Goal: Transaction & Acquisition: Purchase product/service

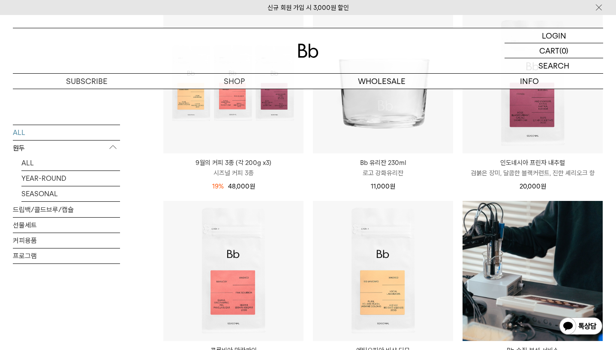
scroll to position [624, 0]
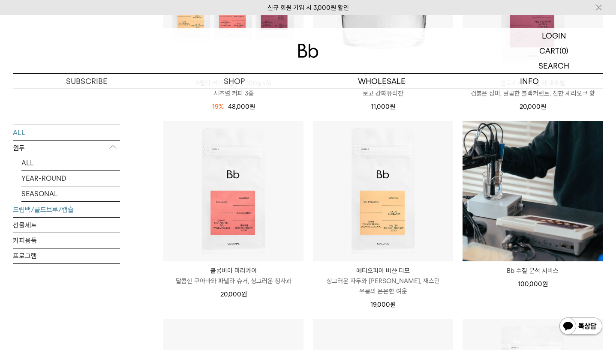
click at [36, 213] on link "드립백/콜드브루/캡슐" at bounding box center [66, 209] width 107 height 15
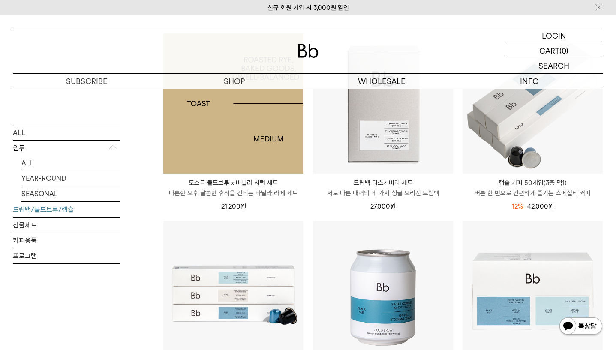
scroll to position [164, 0]
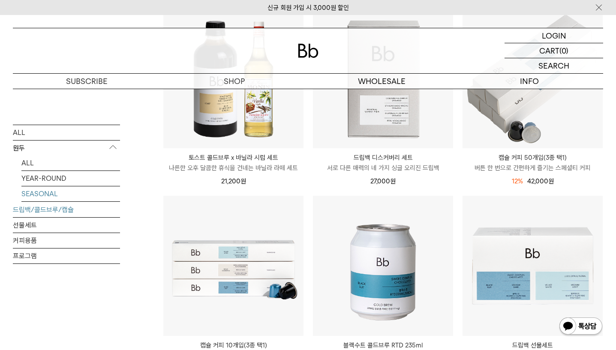
click at [48, 193] on link "SEASONAL" at bounding box center [70, 193] width 99 height 15
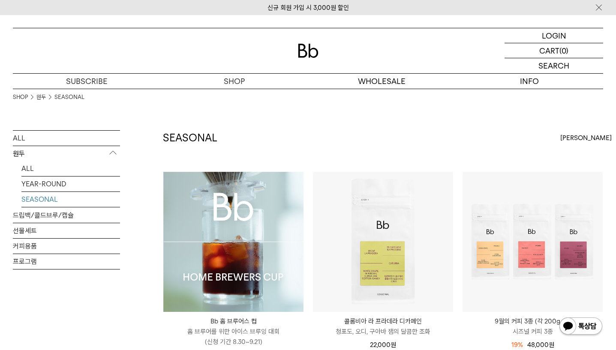
scroll to position [47, 0]
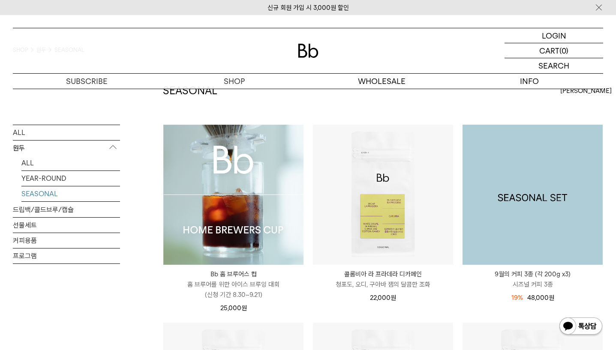
click at [503, 221] on img at bounding box center [532, 195] width 140 height 140
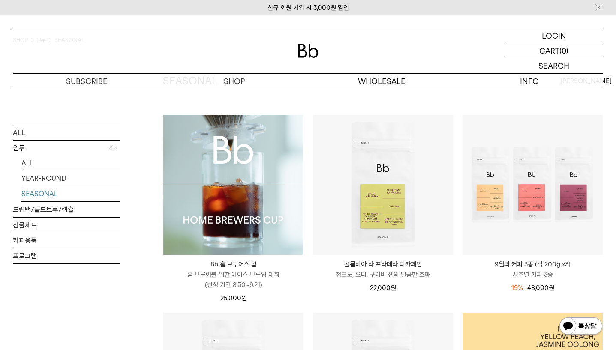
scroll to position [57, 0]
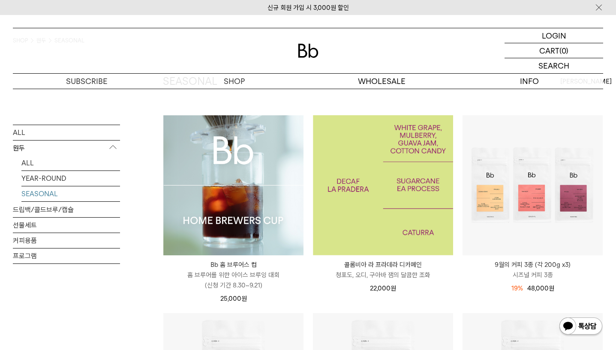
click at [377, 219] on img at bounding box center [383, 185] width 140 height 140
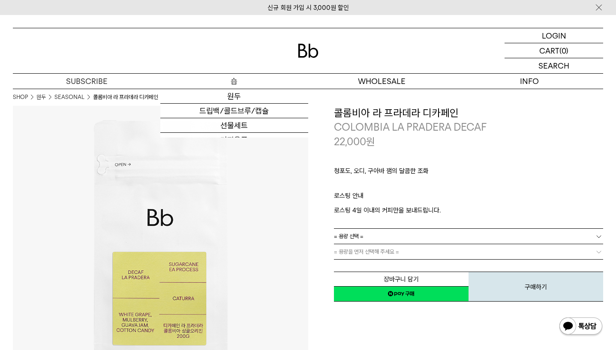
click at [234, 84] on p "숍" at bounding box center [233, 81] width 147 height 15
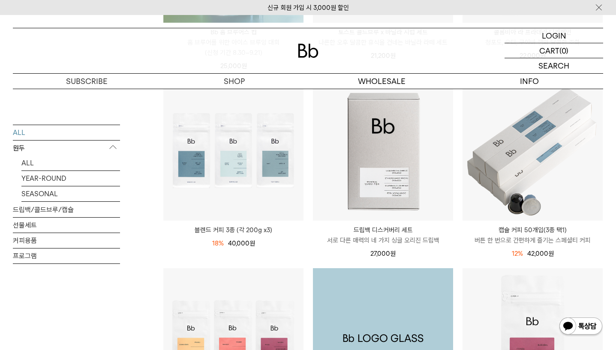
scroll to position [284, 0]
